Goal: Information Seeking & Learning: Learn about a topic

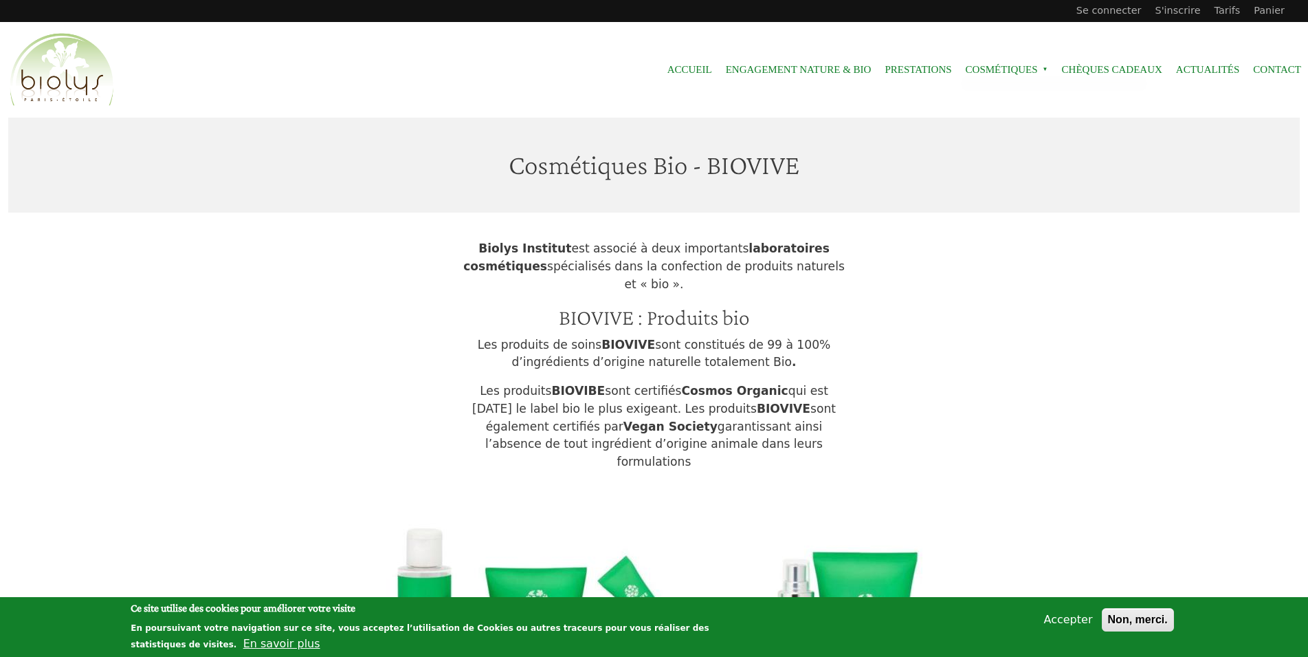
click at [1002, 69] on span "Cosmétiques »" at bounding box center [1007, 69] width 83 height 31
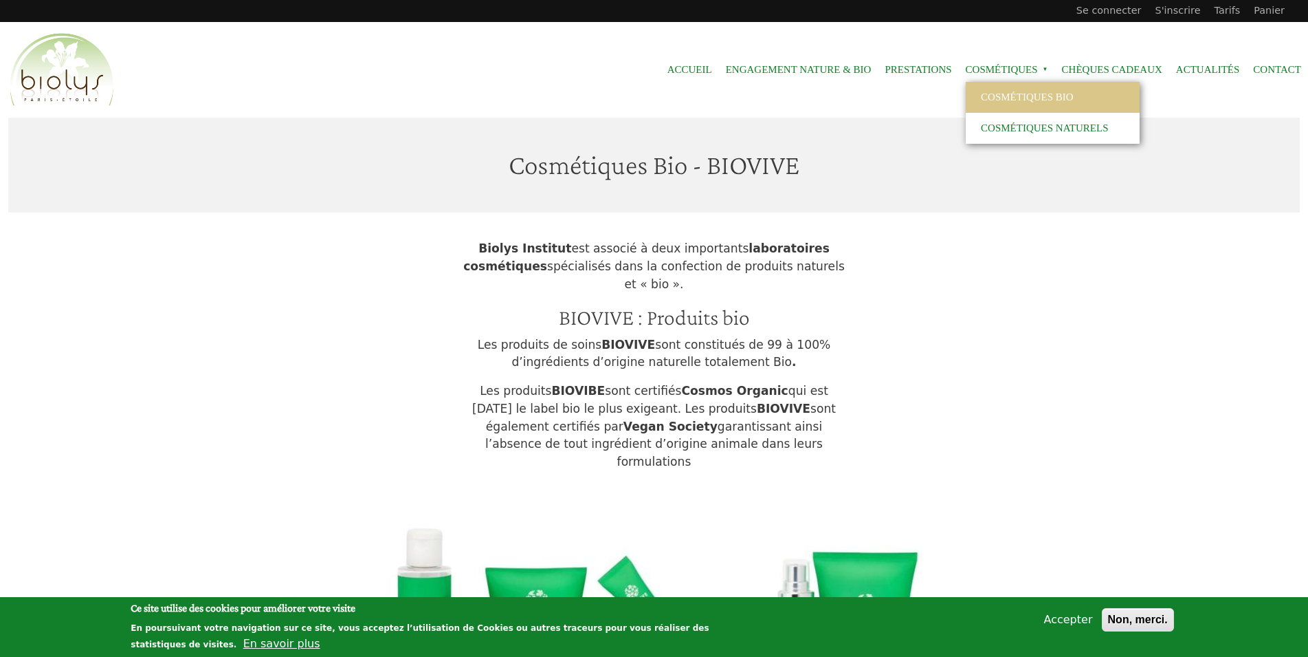
click at [1014, 78] on span "Cosmétiques »" at bounding box center [1007, 69] width 83 height 31
click at [1007, 115] on link "Cosmétiques naturels" at bounding box center [1053, 128] width 174 height 31
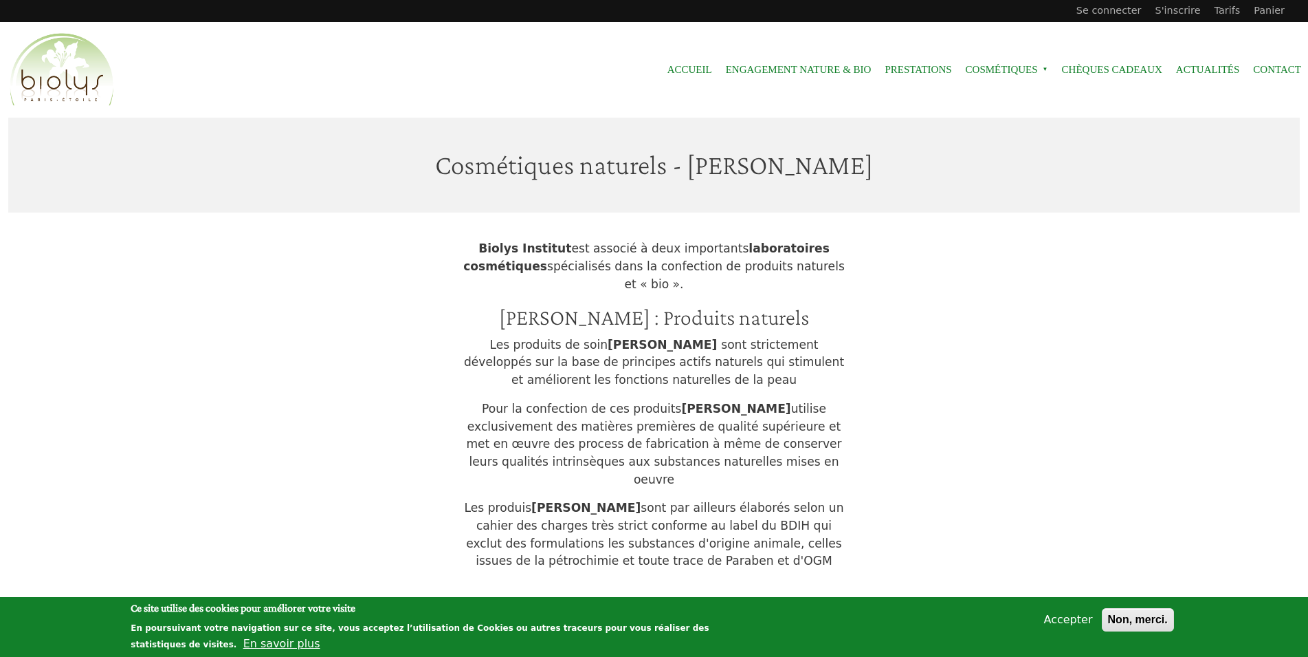
click at [1016, 70] on span "Cosmétiques »" at bounding box center [1007, 69] width 83 height 31
click at [1007, 94] on link "Cosmétiques Bio" at bounding box center [1053, 97] width 174 height 31
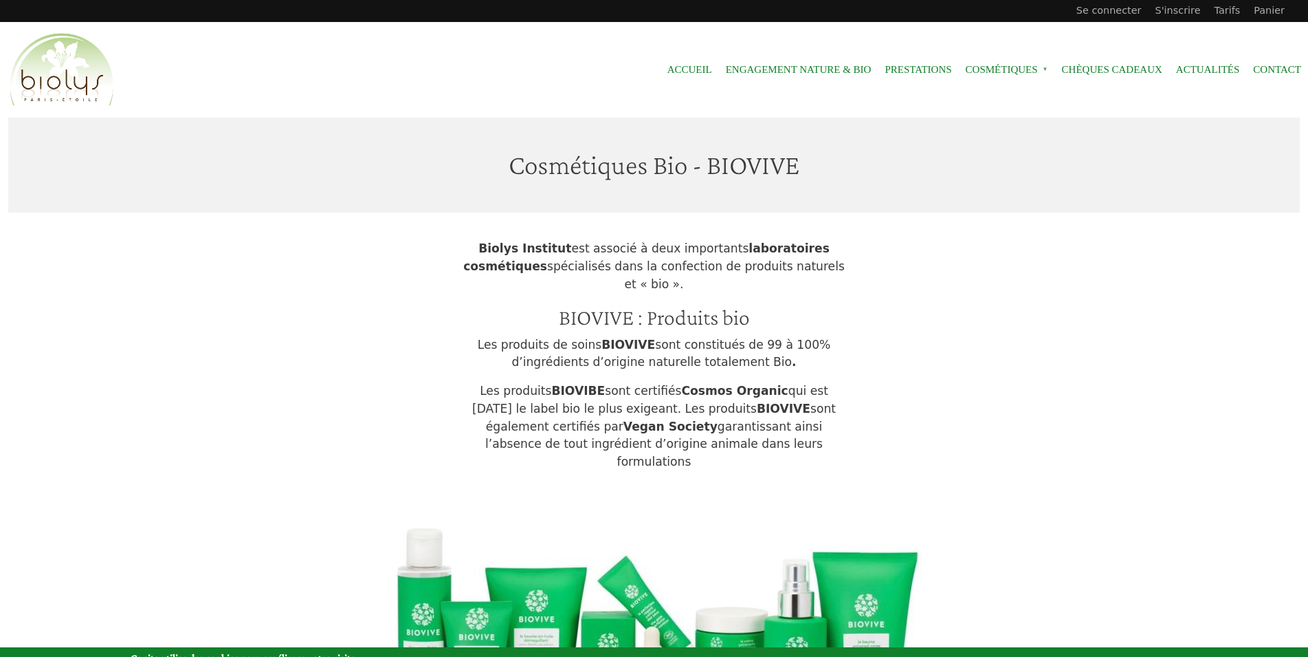
scroll to position [491, 0]
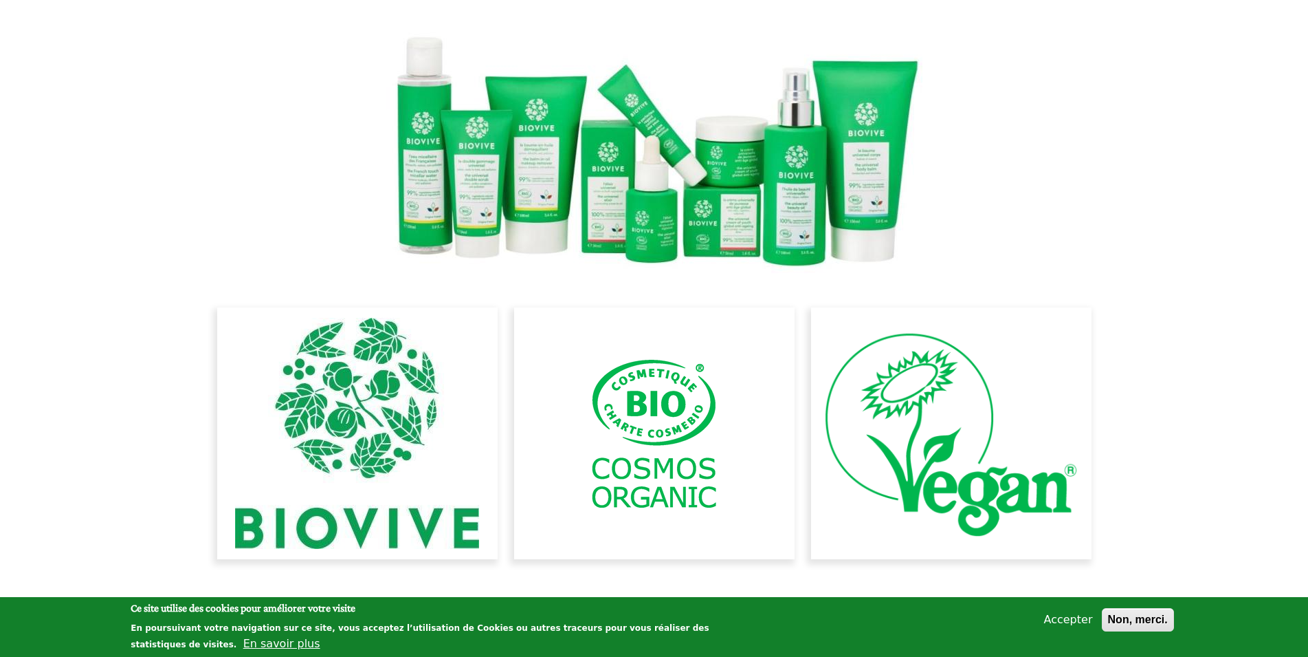
click at [680, 190] on img at bounding box center [654, 152] width 536 height 241
